Goal: Check status: Check status

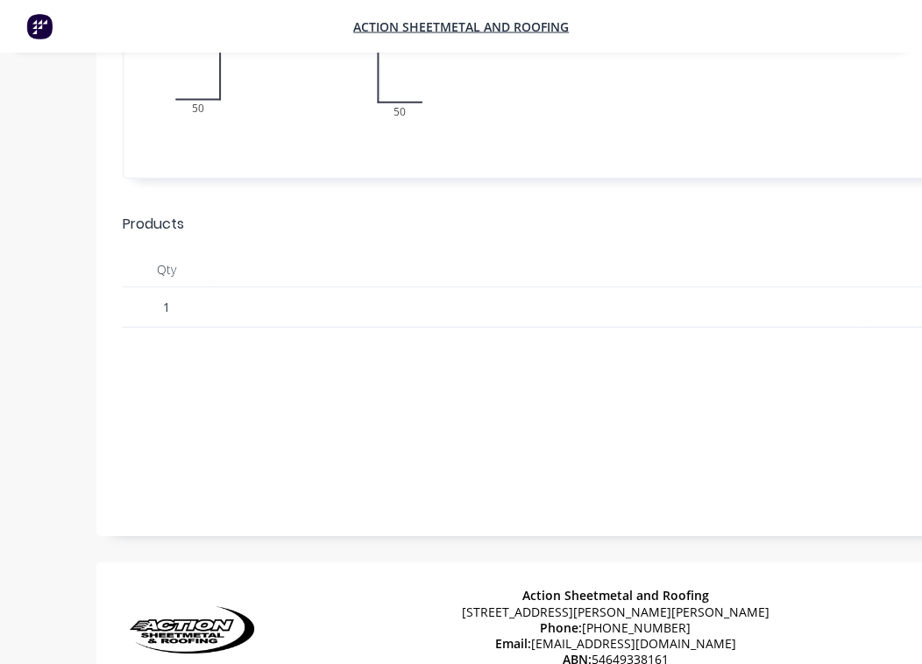
scroll to position [2188, 0]
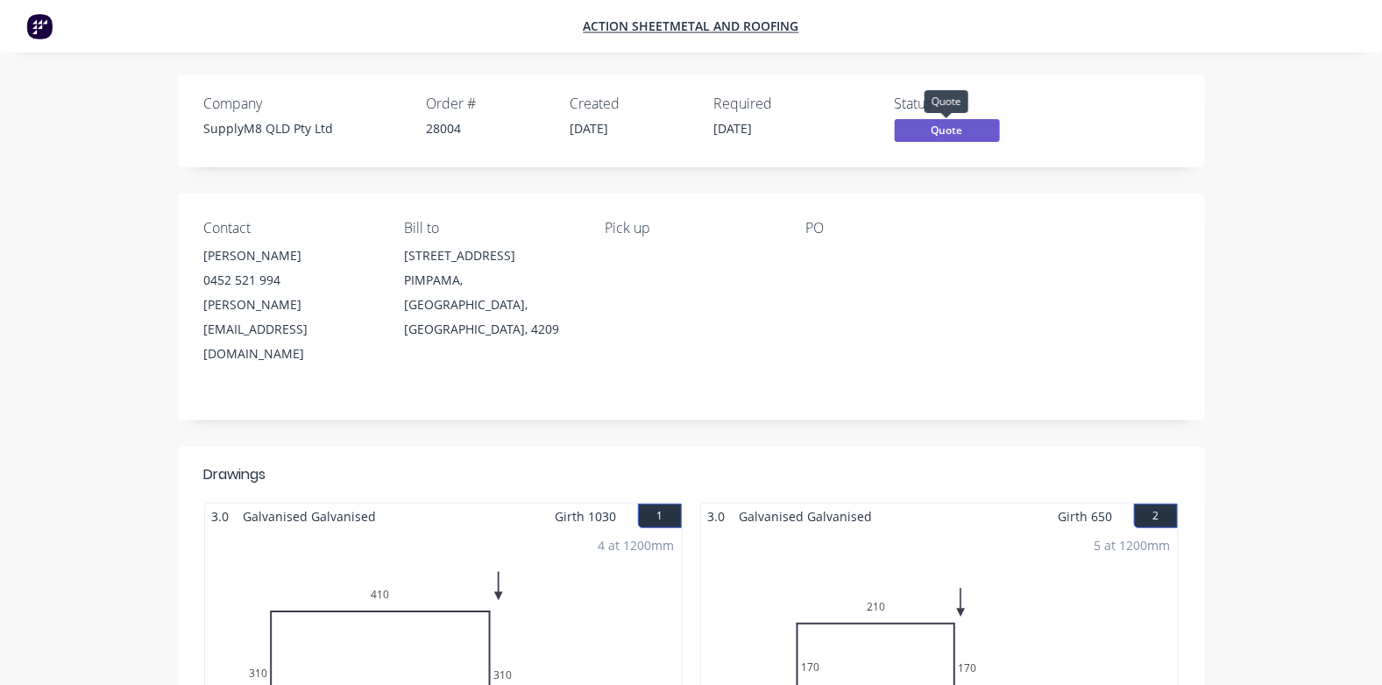
click at [921, 132] on span "Quote" at bounding box center [947, 130] width 105 height 22
click at [30, 26] on img at bounding box center [39, 26] width 26 height 26
